Goal: Information Seeking & Learning: Learn about a topic

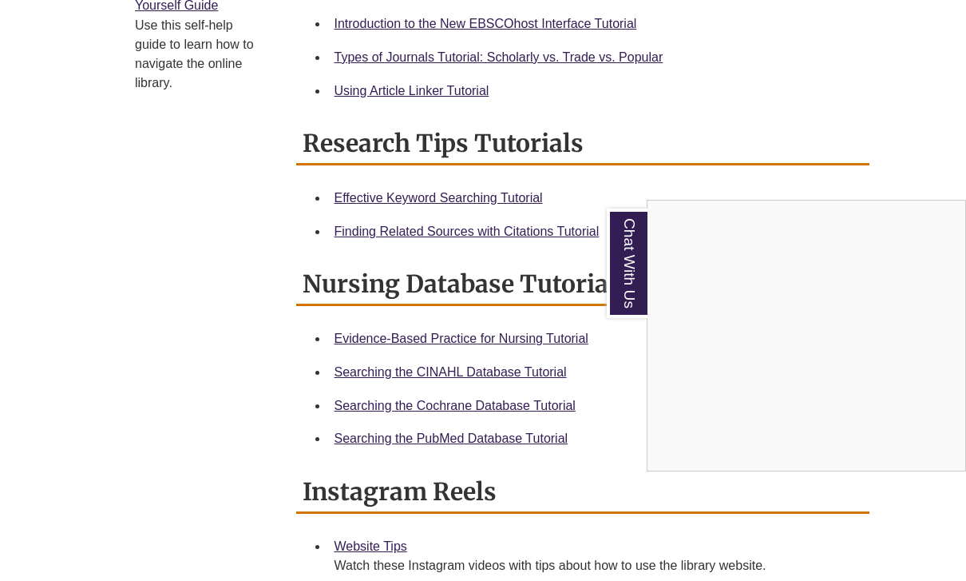
scroll to position [814, 0]
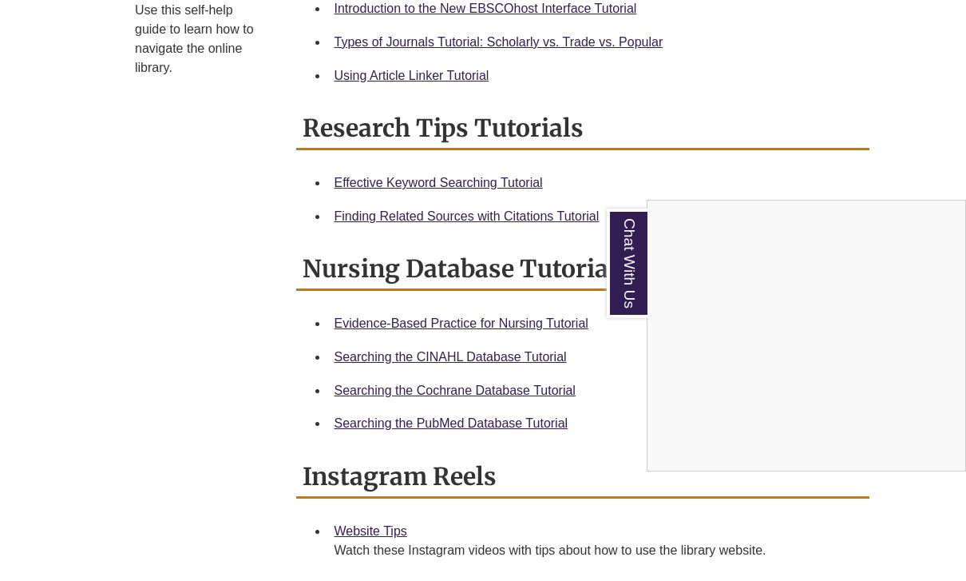
click at [633, 232] on link "Chat With Us" at bounding box center [627, 262] width 41 height 109
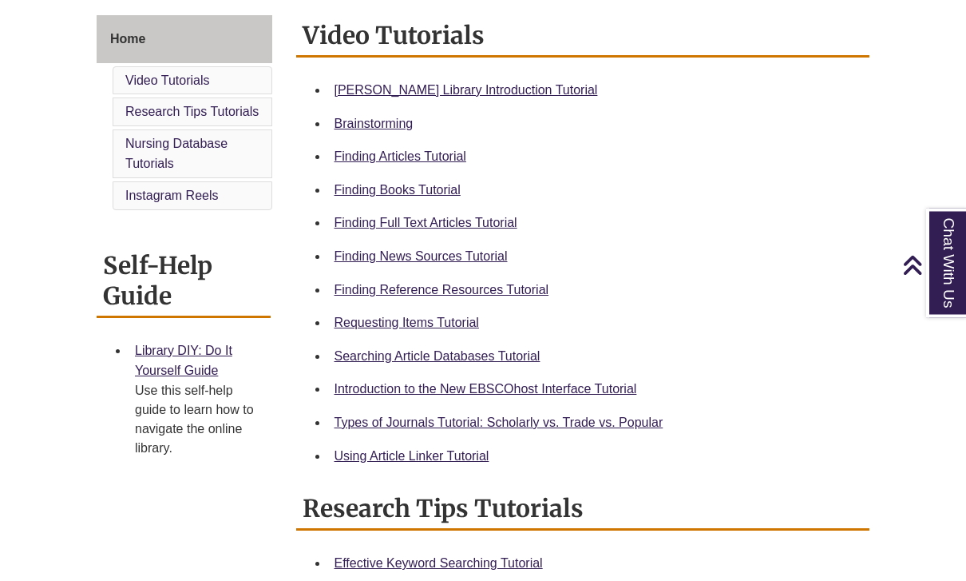
scroll to position [362, 0]
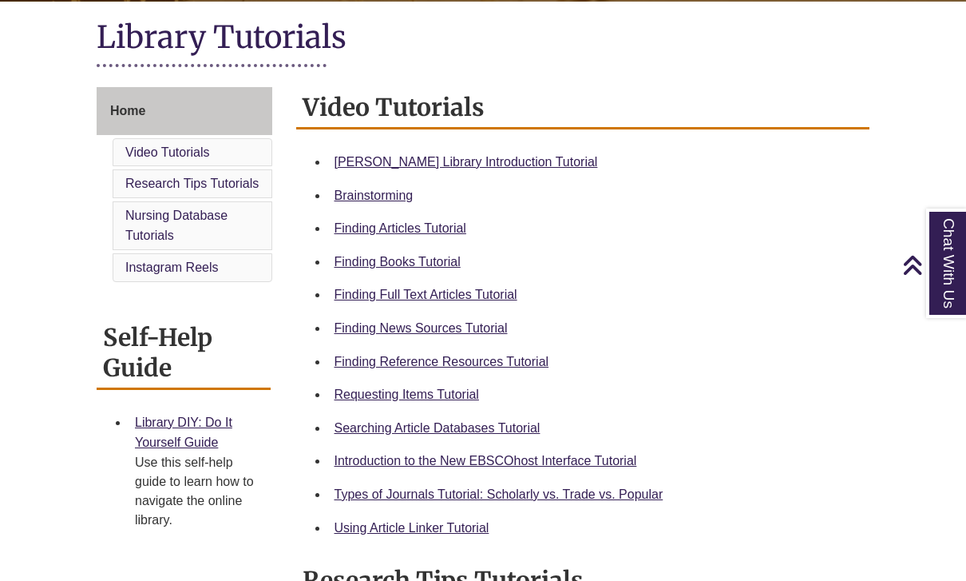
click at [522, 167] on link "Berntsen Library Introduction Tutorial" at bounding box center [467, 162] width 264 height 14
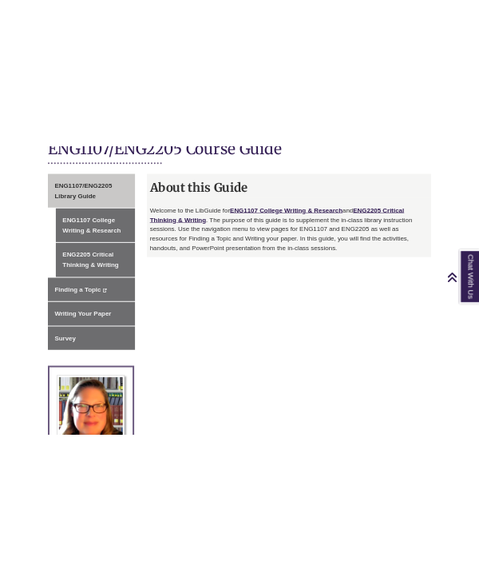
scroll to position [411, 0]
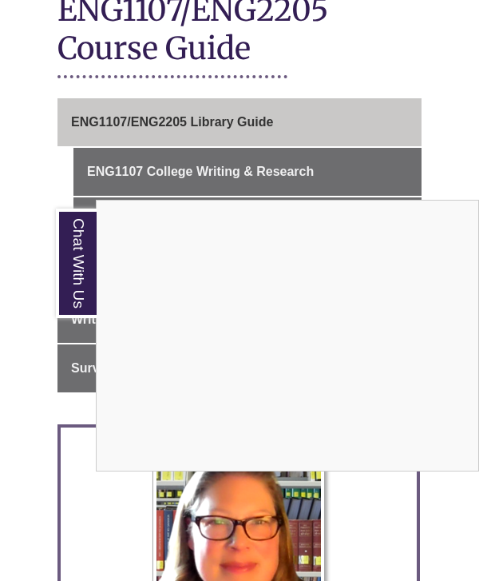
click at [67, 268] on link "Chat With Us" at bounding box center [76, 262] width 41 height 109
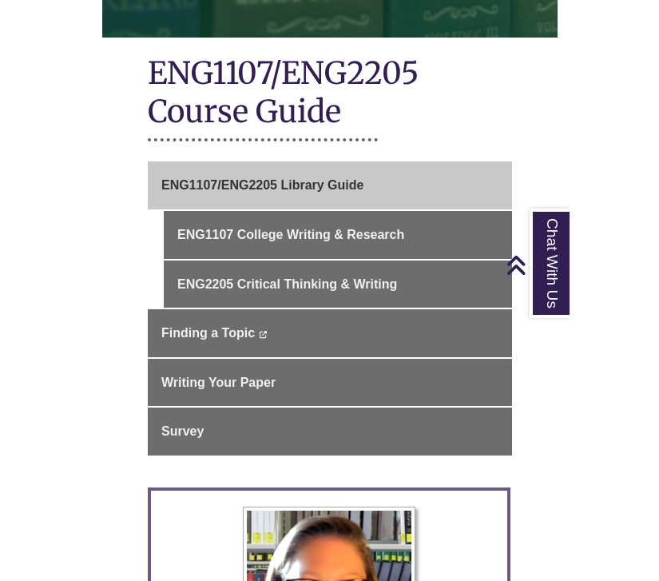
scroll to position [278, 0]
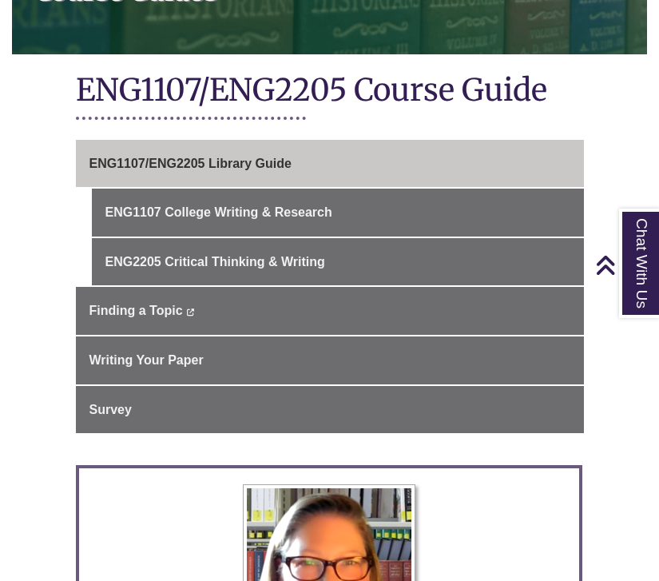
click at [331, 309] on link "Finding a Topic This link opens in a new window This link opens in a new window" at bounding box center [330, 311] width 508 height 48
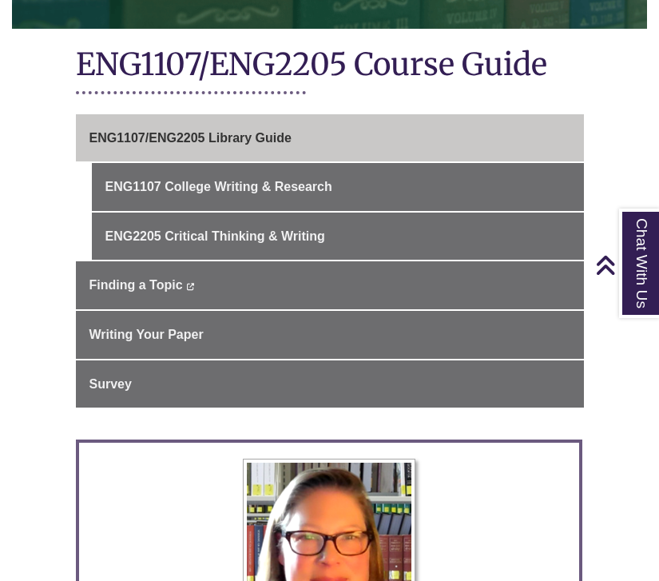
click at [266, 131] on span "ENG1107/ENG2205 Library Guide" at bounding box center [190, 138] width 202 height 14
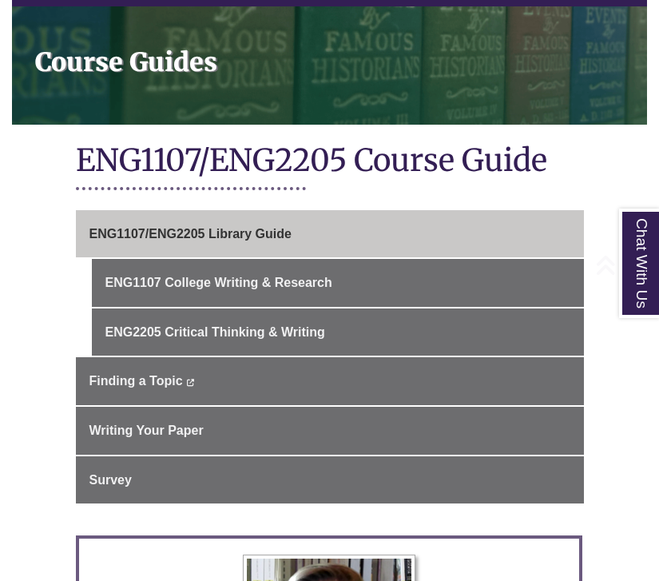
scroll to position [216, 0]
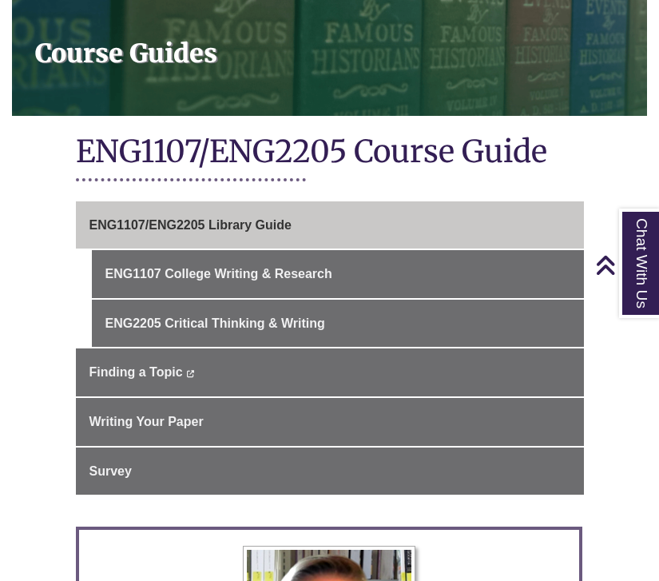
click at [311, 278] on link "ENG1107 College Writing & Research" at bounding box center [338, 274] width 492 height 48
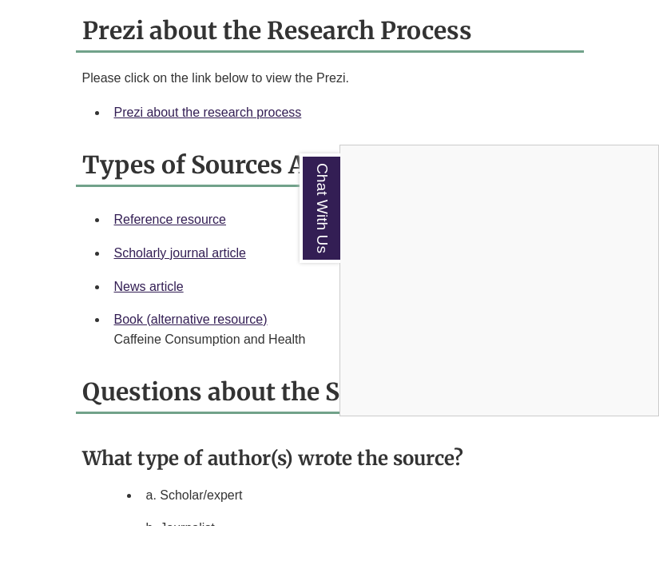
scroll to position [1570, 0]
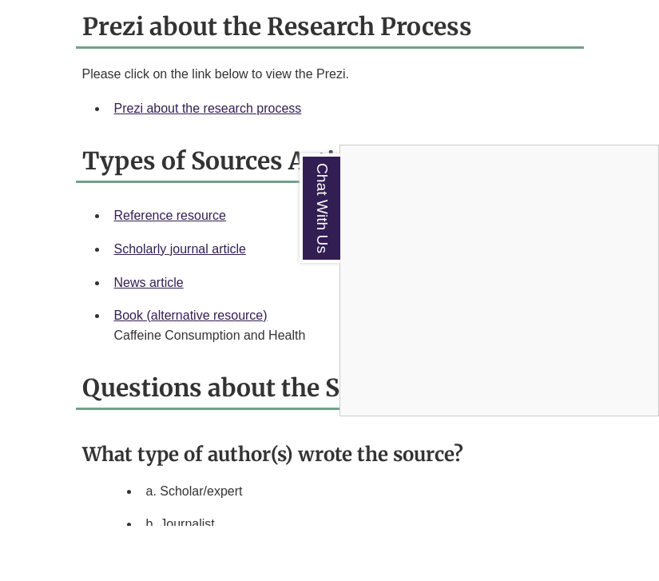
click at [326, 215] on link "Chat With Us" at bounding box center [320, 262] width 41 height 109
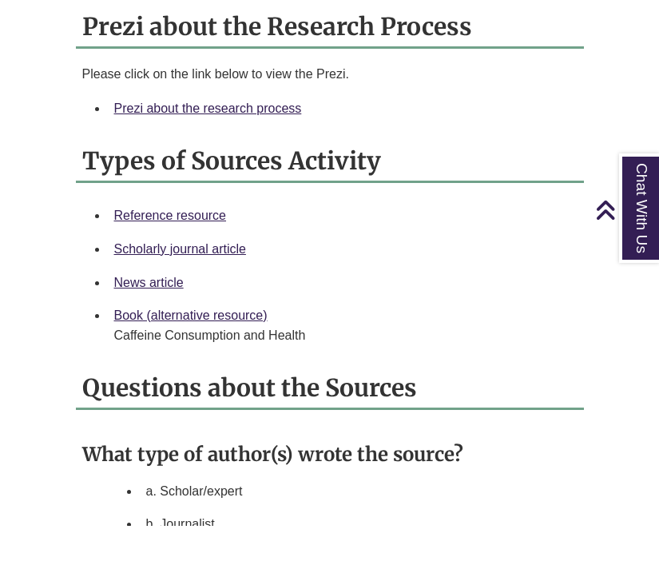
scroll to position [1626, 0]
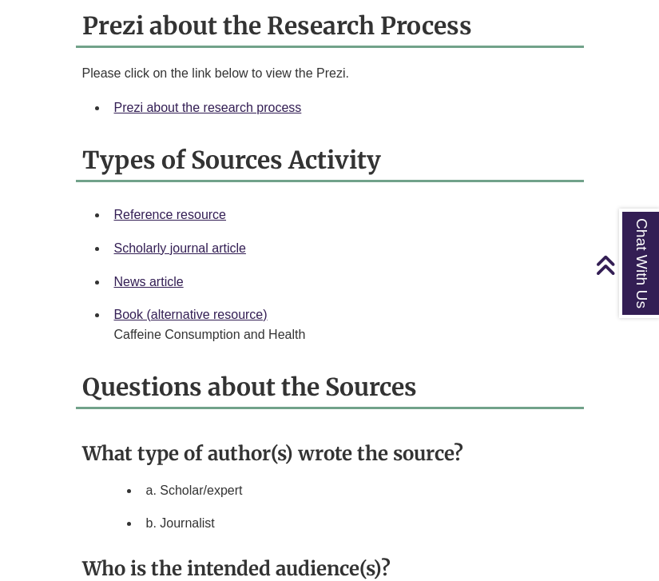
click at [645, 229] on link "Chat With Us" at bounding box center [639, 262] width 41 height 109
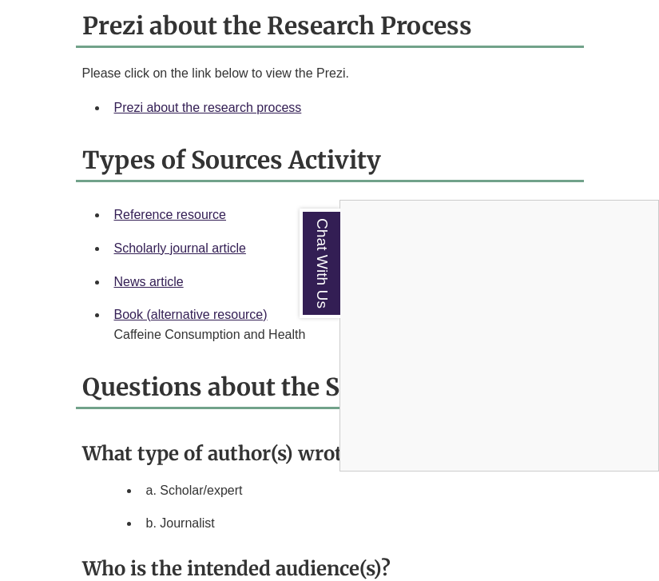
click at [351, 158] on h2 "Types of Sources Activity" at bounding box center [330, 161] width 508 height 42
click at [276, 105] on link "Prezi about the research process" at bounding box center [208, 108] width 188 height 14
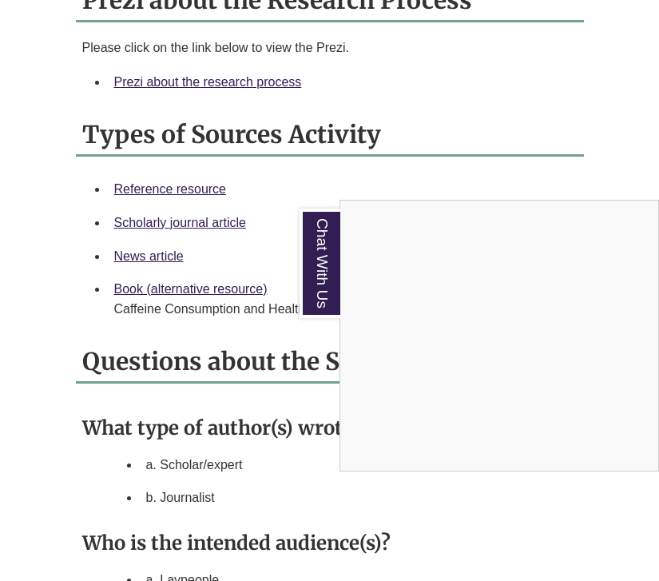
click at [312, 277] on link "Chat With Us" at bounding box center [320, 262] width 41 height 109
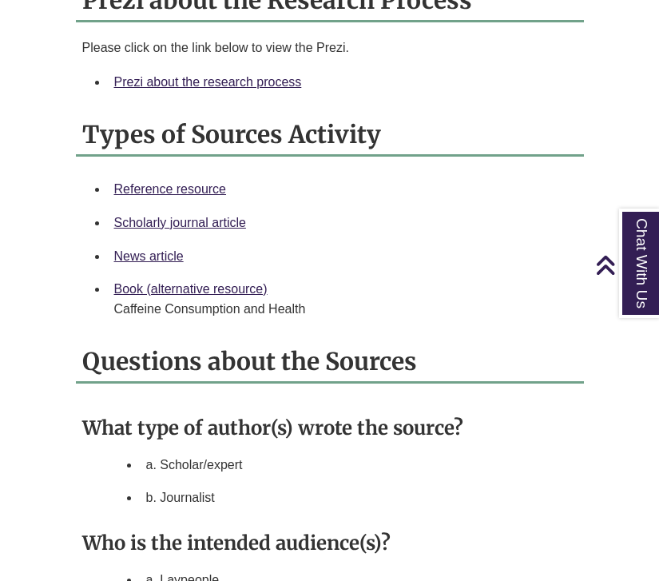
click at [637, 245] on link "Chat With Us" at bounding box center [639, 262] width 41 height 109
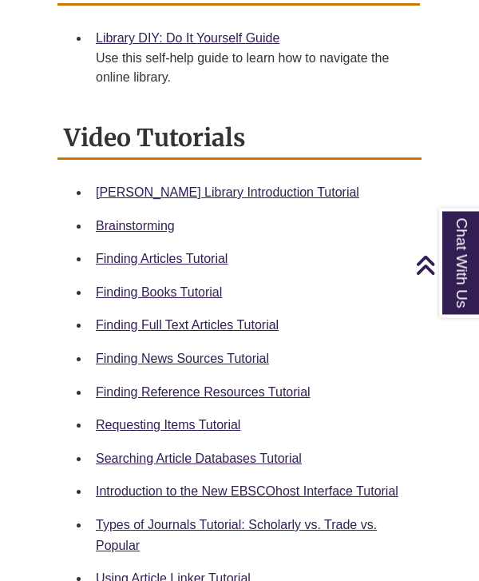
scroll to position [694, 0]
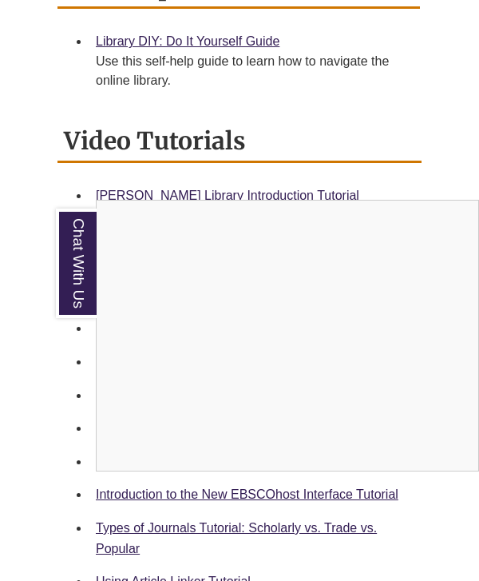
click at [73, 292] on link "Chat With Us" at bounding box center [76, 262] width 41 height 109
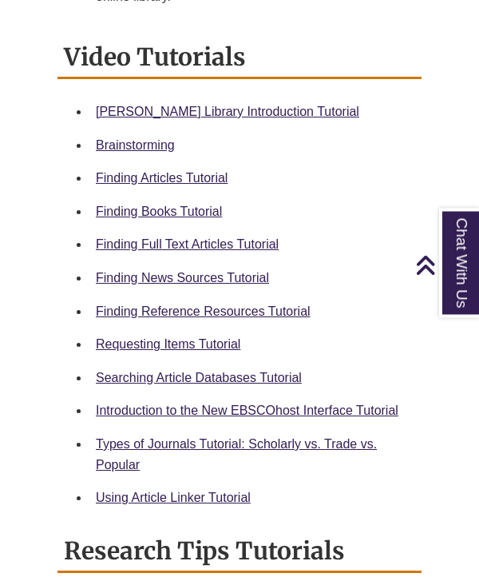
scroll to position [778, 0]
click at [261, 304] on link "Finding Reference Resources Tutorial" at bounding box center [203, 311] width 215 height 14
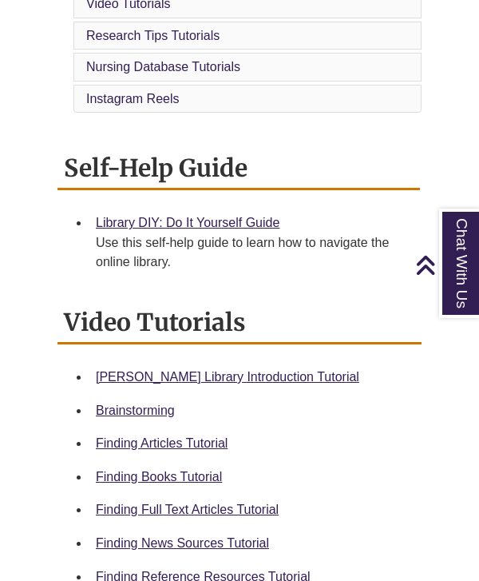
scroll to position [485, 0]
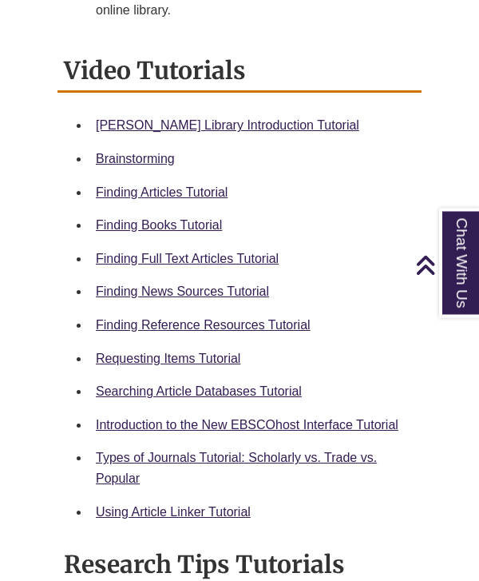
scroll to position [759, 0]
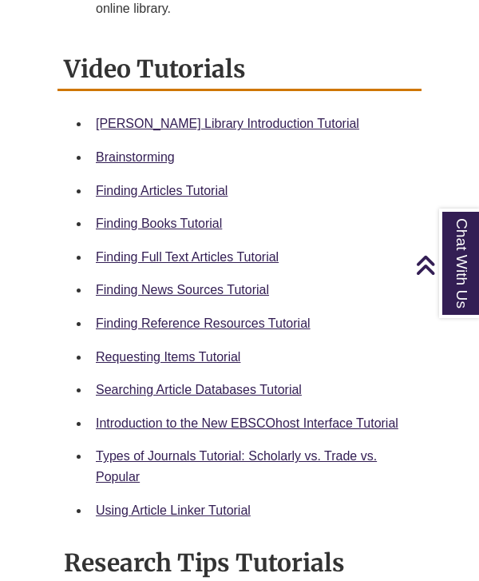
click at [243, 283] on link "Finding News Sources Tutorial" at bounding box center [182, 290] width 173 height 14
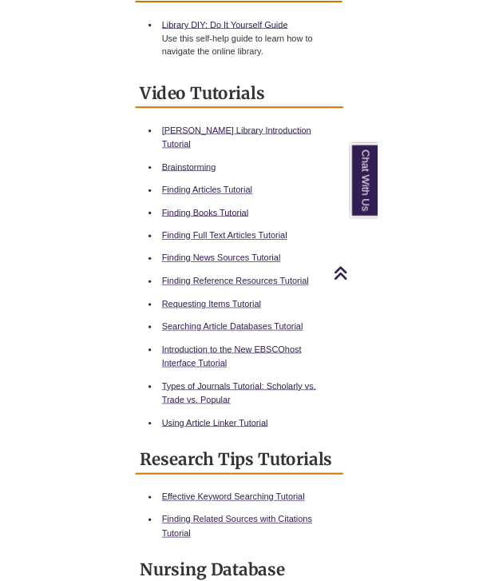
scroll to position [801, 0]
